Goal: Transaction & Acquisition: Book appointment/travel/reservation

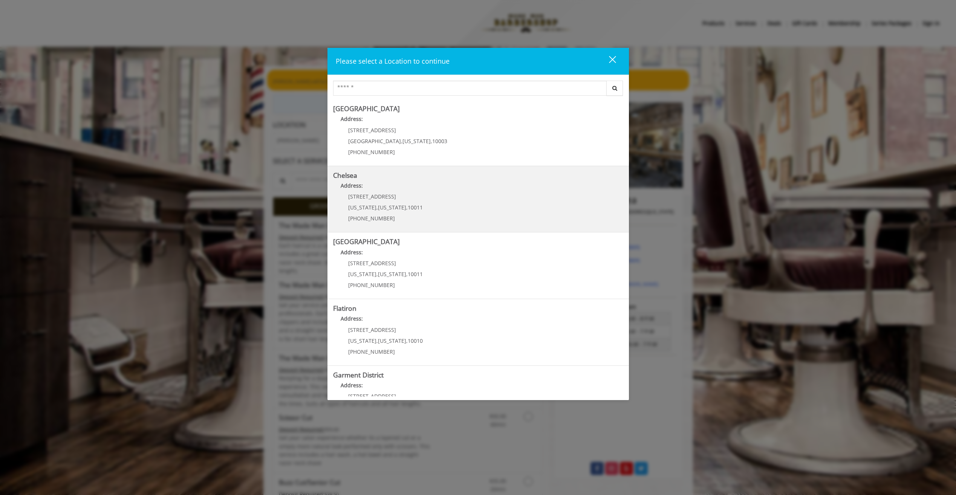
click at [400, 196] on p "[STREET_ADDRESS]" at bounding box center [385, 197] width 75 height 6
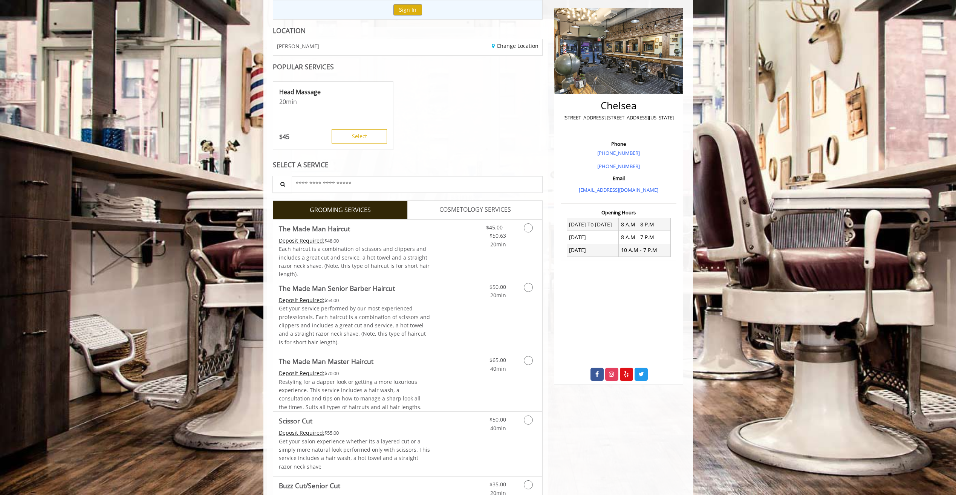
scroll to position [113, 0]
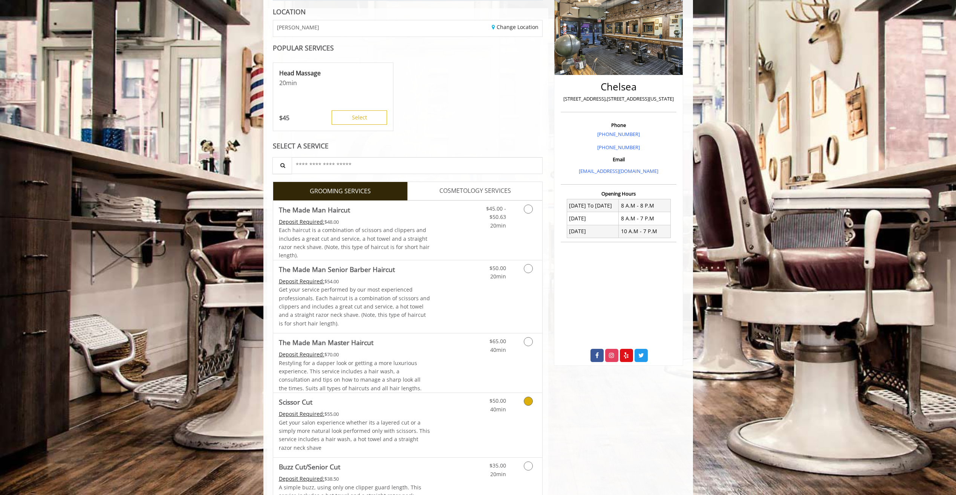
click at [530, 401] on icon "Grooming services" at bounding box center [528, 401] width 9 height 9
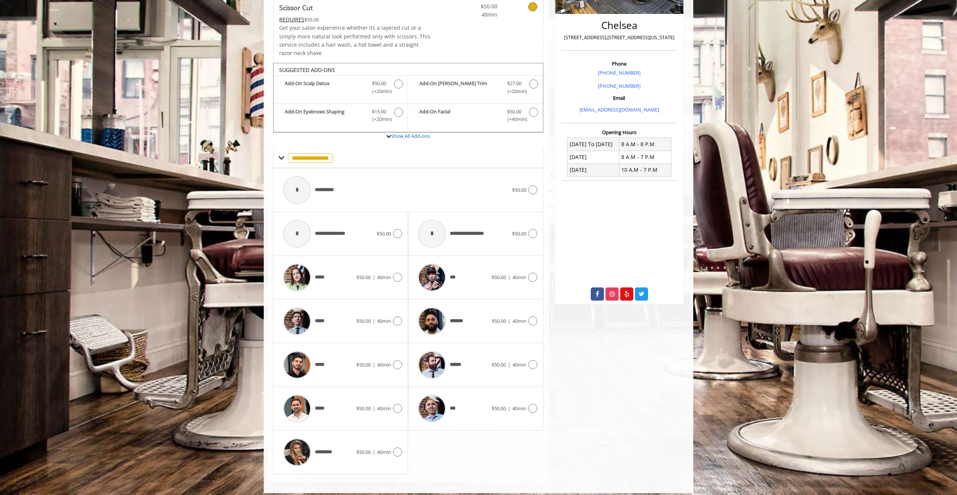
scroll to position [180, 0]
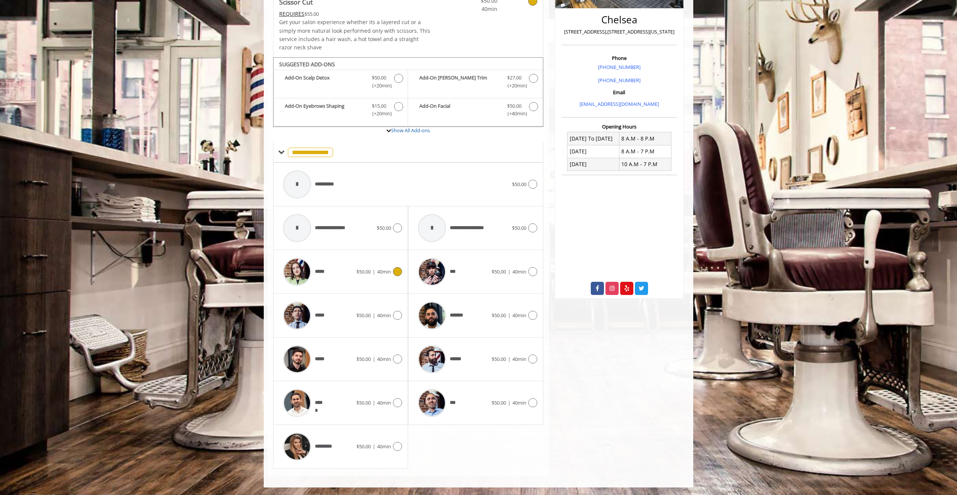
click at [395, 273] on icon at bounding box center [397, 271] width 9 height 9
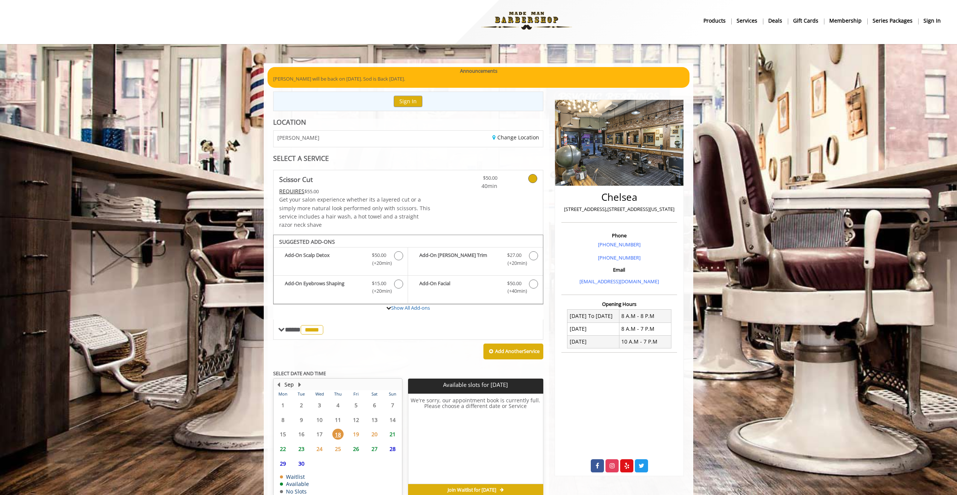
scroll to position [41, 0]
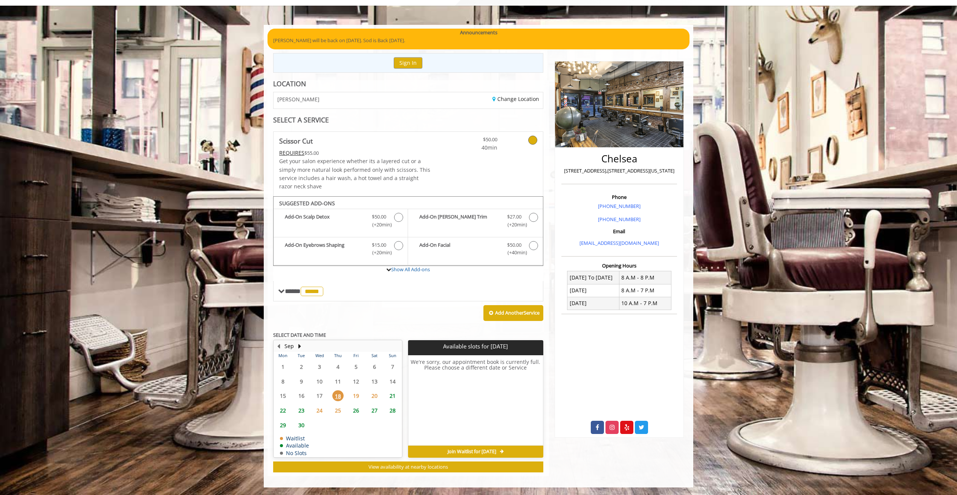
click at [355, 395] on span "19" at bounding box center [356, 395] width 11 height 11
click at [375, 395] on span "20" at bounding box center [374, 395] width 11 height 11
click at [340, 397] on span "18" at bounding box center [337, 395] width 11 height 11
click at [392, 397] on span "21" at bounding box center [392, 395] width 11 height 11
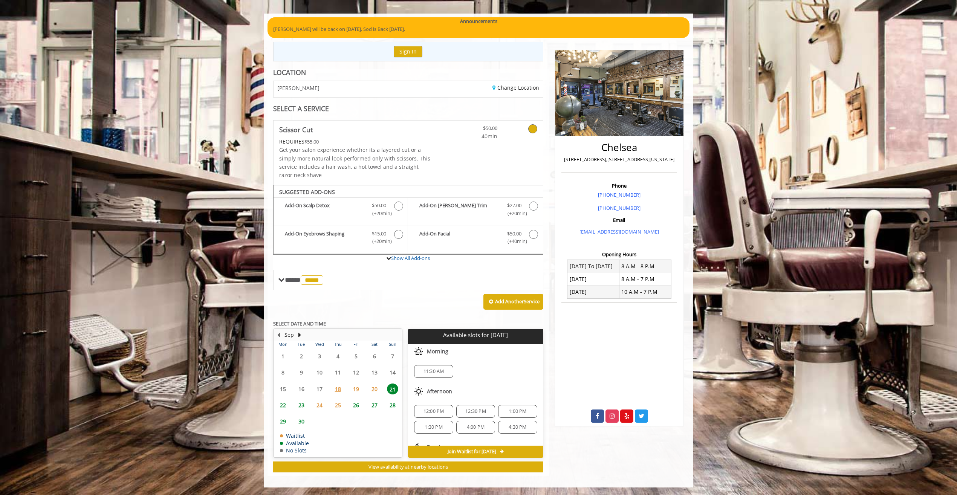
click at [282, 405] on span "22" at bounding box center [282, 405] width 11 height 11
click at [436, 418] on span "5:20 PM" at bounding box center [434, 418] width 18 height 6
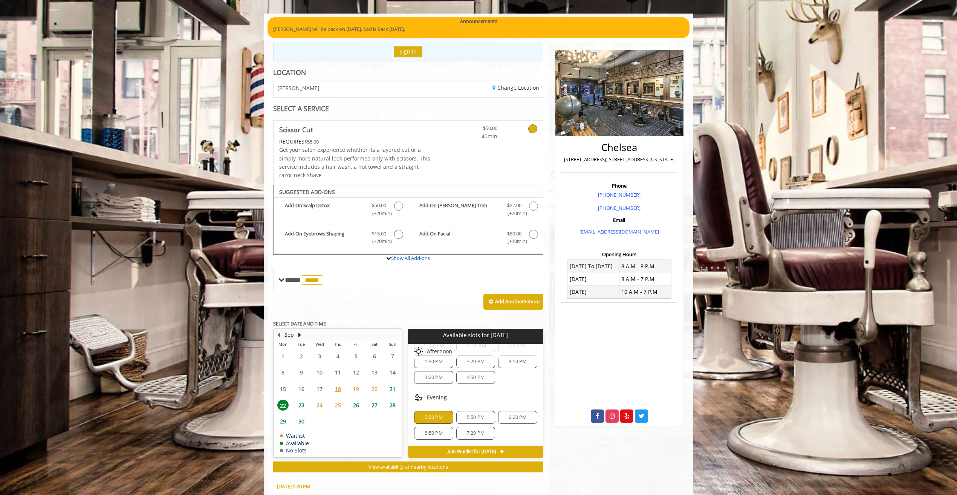
scroll to position [188, 0]
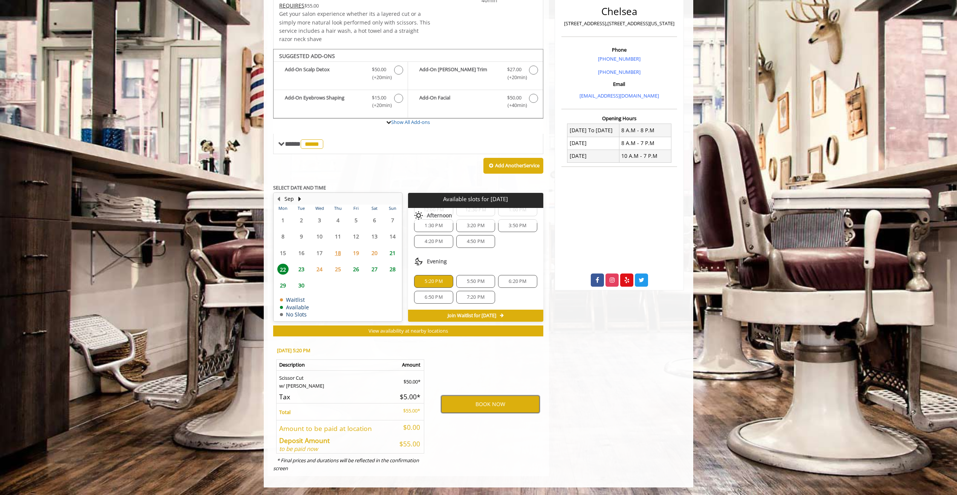
click at [468, 405] on button "BOOK NOW" at bounding box center [490, 404] width 98 height 17
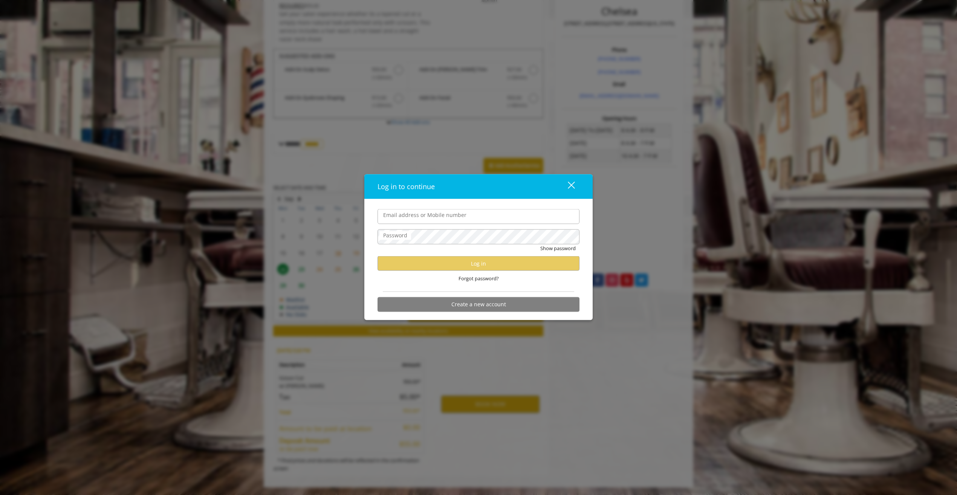
type input "**********"
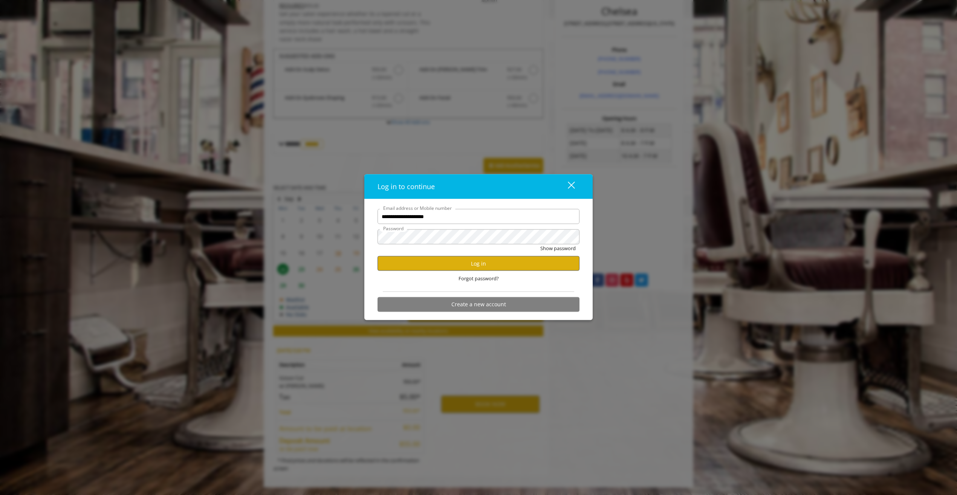
scroll to position [0, 0]
click at [448, 261] on button "Log in" at bounding box center [479, 263] width 202 height 15
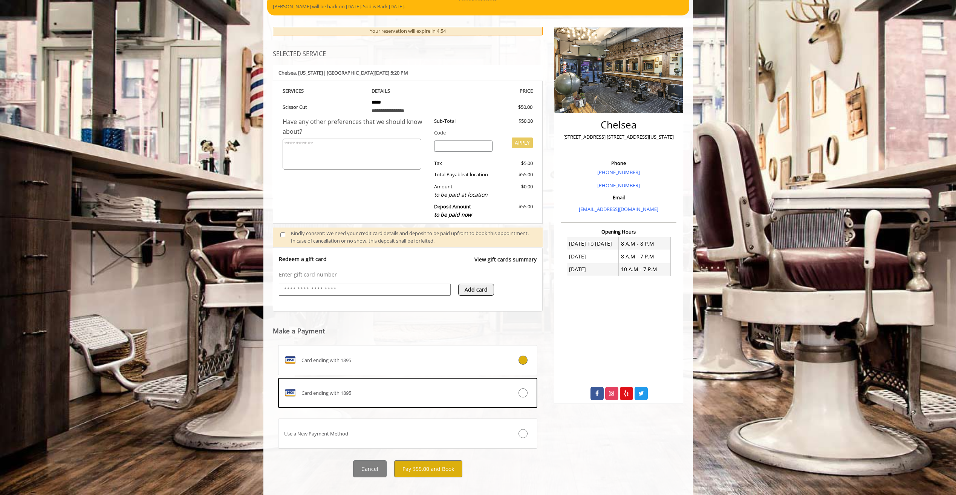
scroll to position [75, 0]
click at [431, 465] on button "Pay $55.00 and Book" at bounding box center [428, 468] width 68 height 17
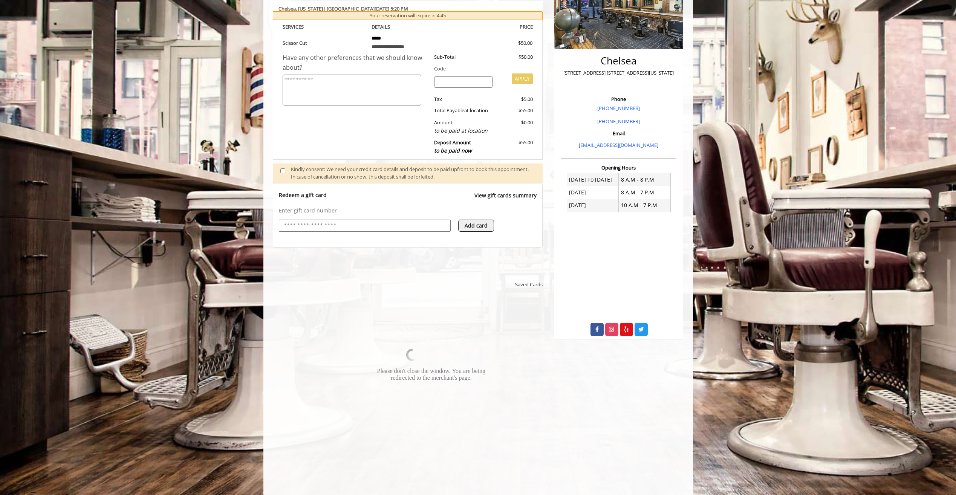
scroll to position [151, 0]
